Goal: Feedback & Contribution: Leave review/rating

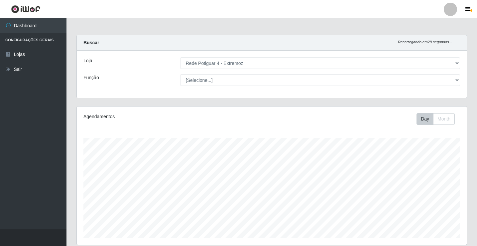
select select "78"
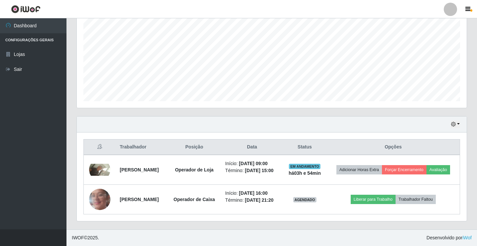
scroll to position [138, 390]
click at [454, 122] on icon "button" at bounding box center [453, 124] width 5 height 5
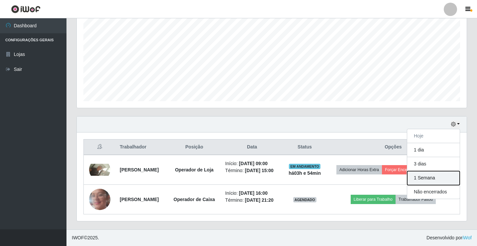
click at [422, 171] on button "1 Semana" at bounding box center [433, 178] width 53 height 14
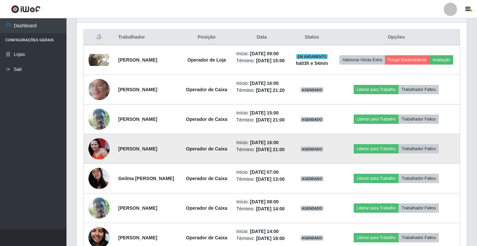
scroll to position [213, 0]
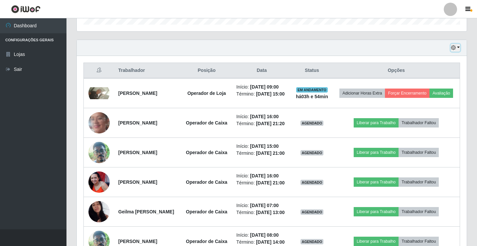
click at [455, 47] on icon "button" at bounding box center [453, 47] width 5 height 5
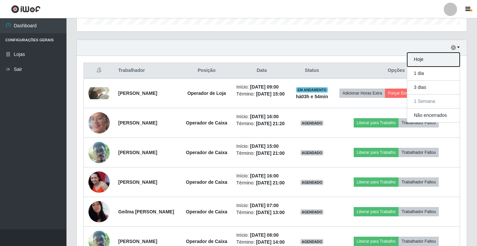
click at [432, 60] on button "Hoje" at bounding box center [433, 60] width 53 height 14
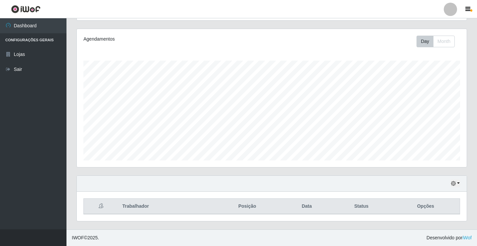
scroll to position [147, 0]
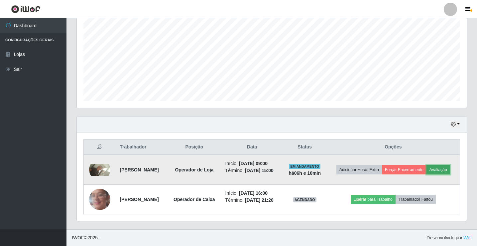
click at [427, 168] on button "Avaliação" at bounding box center [439, 169] width 24 height 9
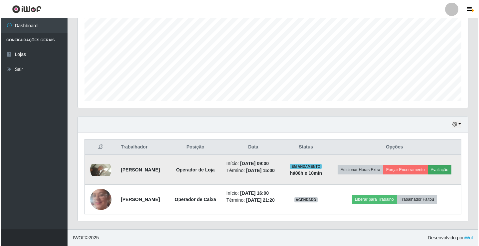
scroll to position [138, 387]
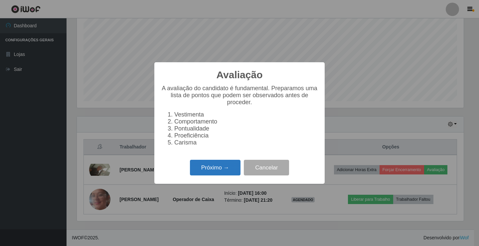
click at [214, 173] on button "Próximo →" at bounding box center [215, 168] width 51 height 16
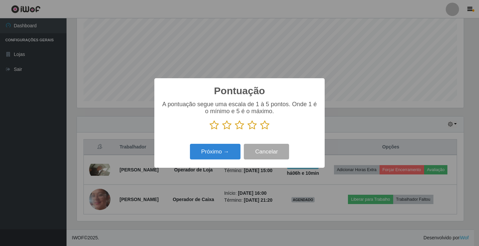
scroll to position [332420, 332172]
click at [263, 125] on icon at bounding box center [264, 125] width 9 height 10
click at [260, 130] on input "radio" at bounding box center [260, 130] width 0 height 0
click at [223, 155] on button "Próximo →" at bounding box center [215, 152] width 51 height 16
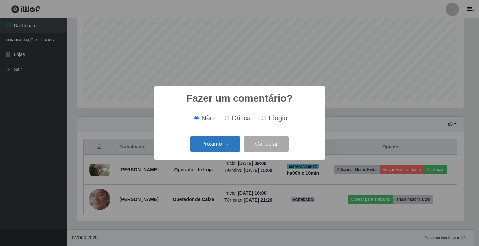
click at [216, 146] on button "Próximo →" at bounding box center [215, 144] width 51 height 16
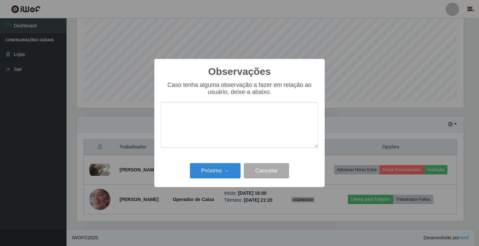
click at [183, 129] on textarea at bounding box center [239, 125] width 157 height 46
click at [211, 129] on textarea at bounding box center [239, 125] width 157 height 46
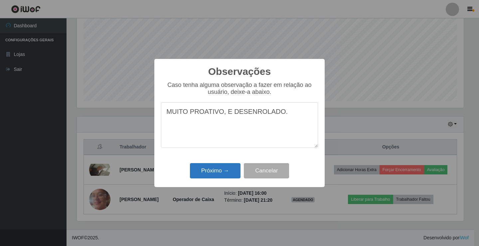
type textarea "MUITO PROATIVO, E DESENROLADO."
click at [222, 172] on button "Próximo →" at bounding box center [215, 171] width 51 height 16
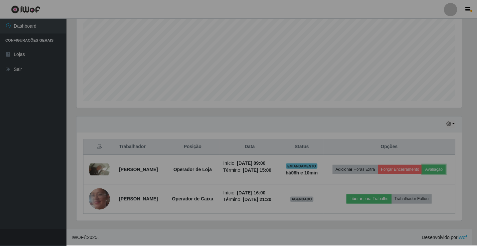
scroll to position [138, 390]
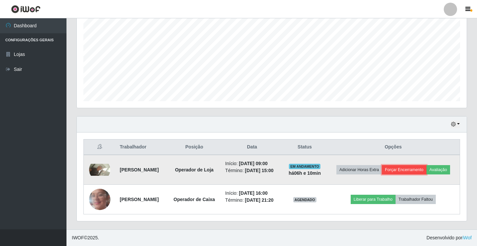
click at [427, 165] on button "Forçar Encerramento" at bounding box center [404, 169] width 45 height 9
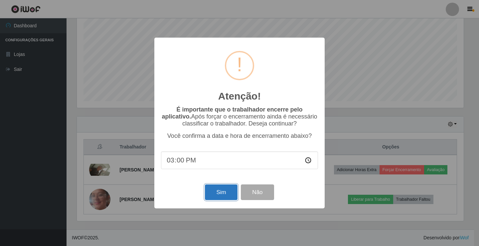
click at [219, 199] on button "Sim" at bounding box center [221, 192] width 32 height 16
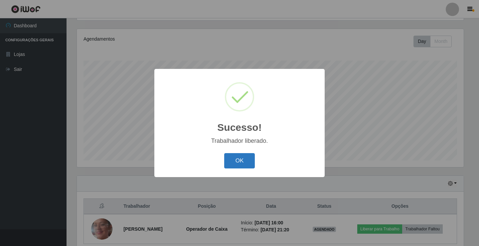
click at [234, 163] on button "OK" at bounding box center [239, 161] width 31 height 16
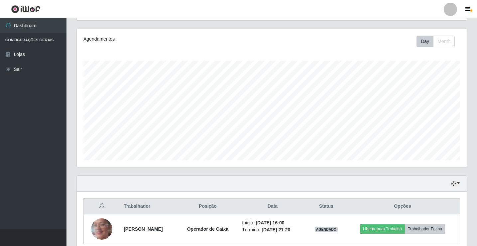
scroll to position [107, 0]
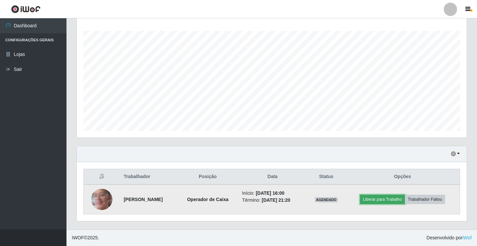
click at [387, 199] on button "Liberar para Trabalho" at bounding box center [382, 199] width 45 height 9
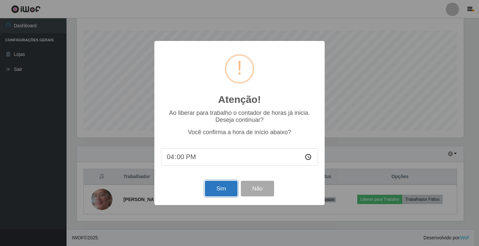
click at [222, 193] on button "Sim" at bounding box center [221, 189] width 32 height 16
